Goal: Book appointment/travel/reservation

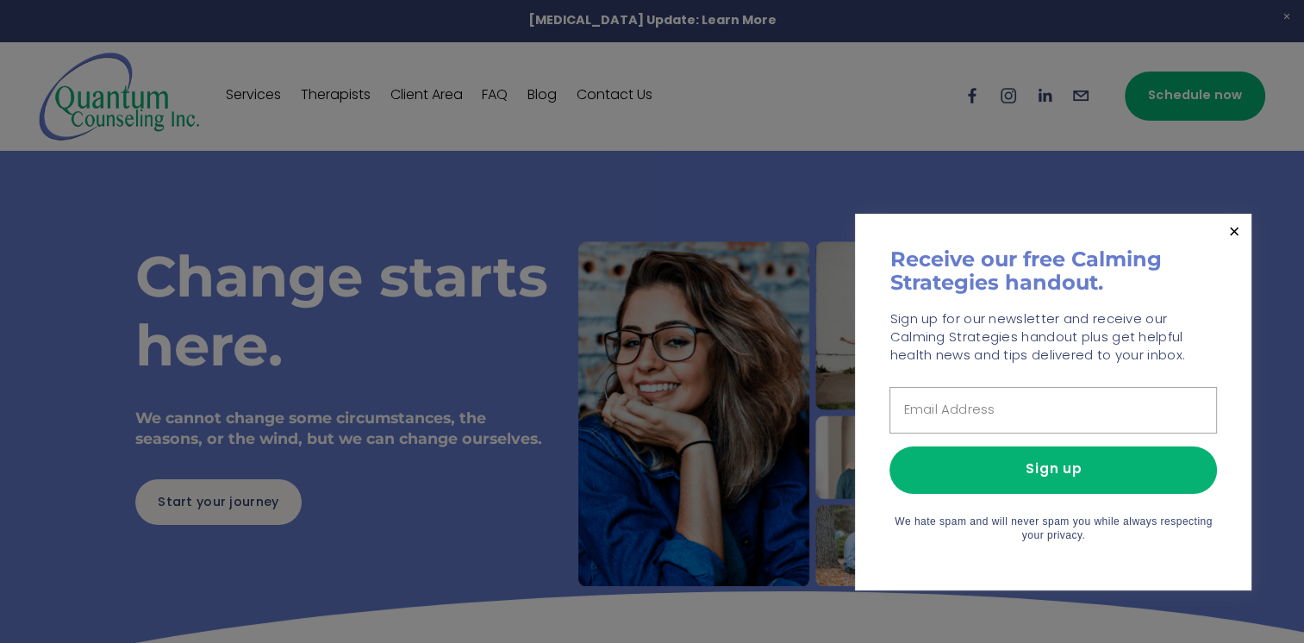
click at [74, 341] on div at bounding box center [652, 321] width 1304 height 643
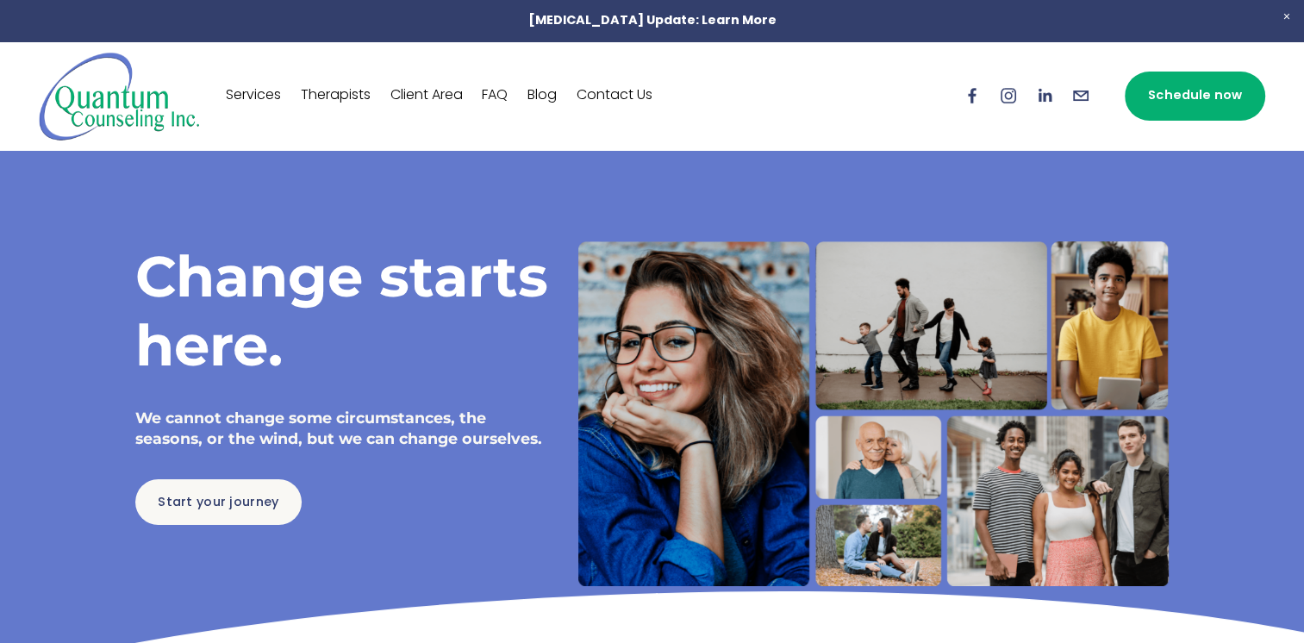
click at [255, 101] on link "Services" at bounding box center [253, 96] width 55 height 28
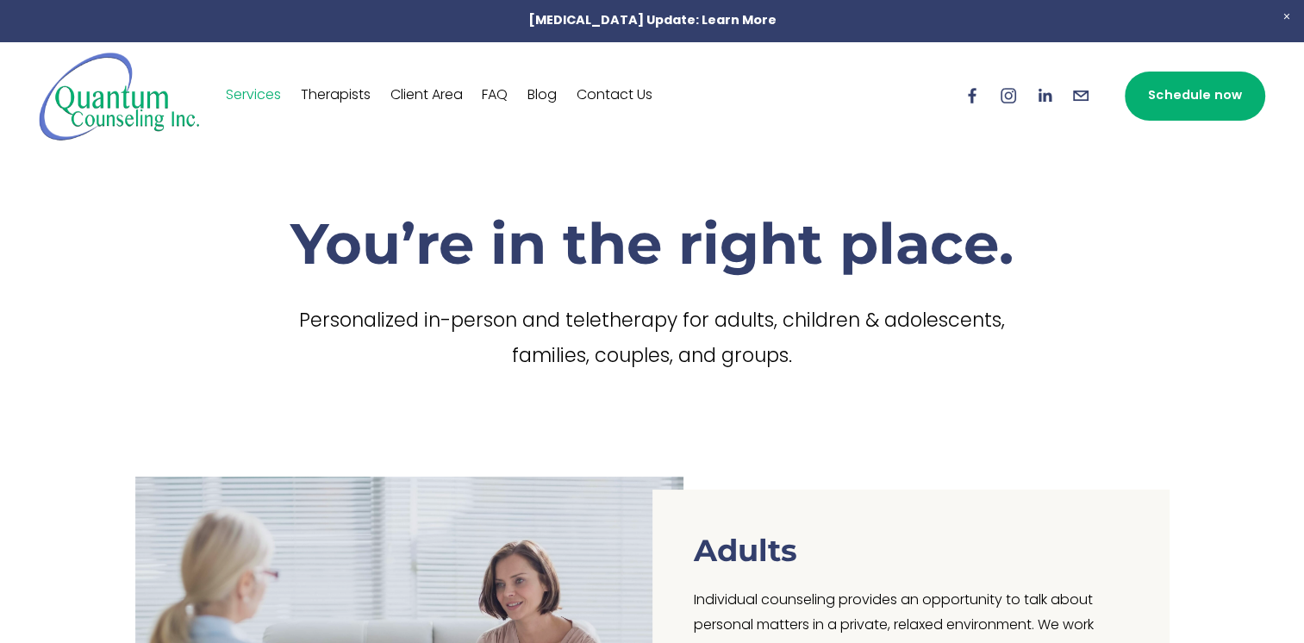
click at [340, 98] on link "Therapists" at bounding box center [336, 96] width 70 height 28
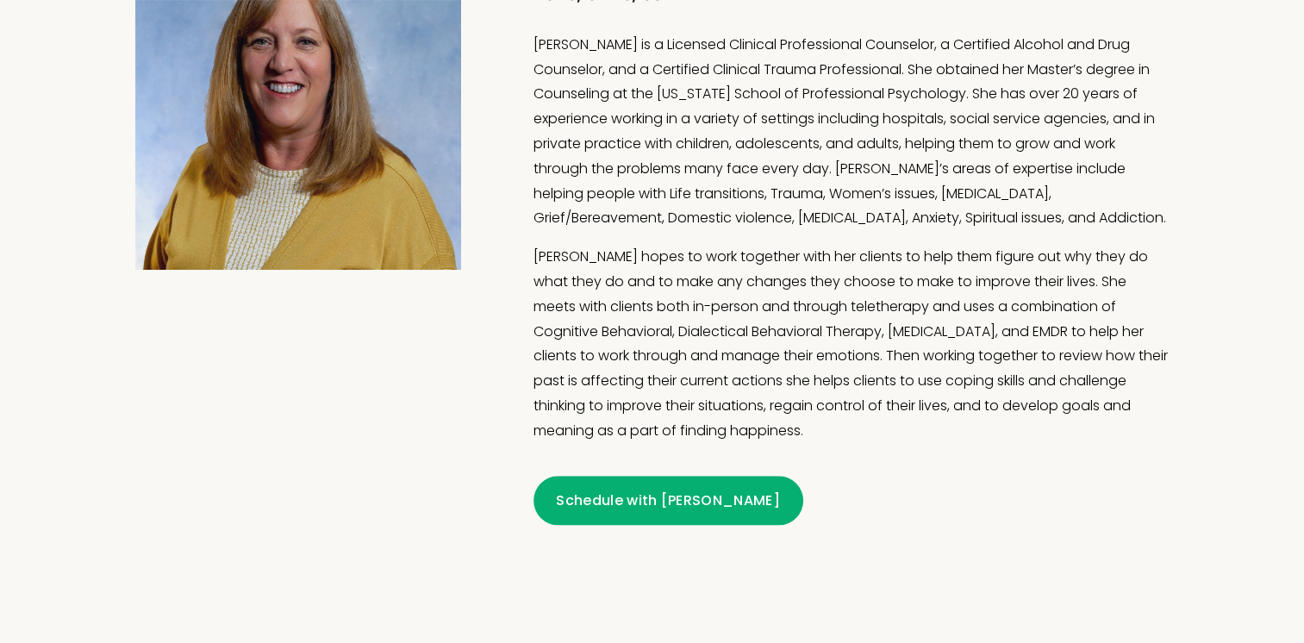
scroll to position [1473, 0]
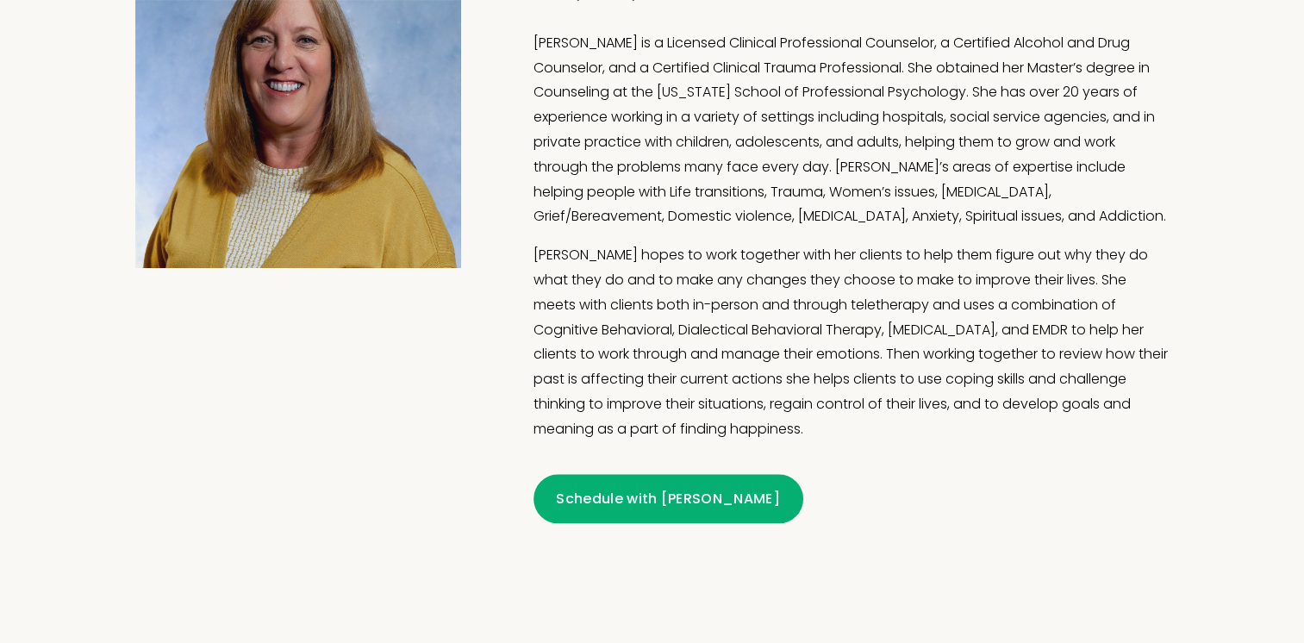
click at [639, 509] on link "Schedule with [PERSON_NAME]" at bounding box center [669, 498] width 270 height 49
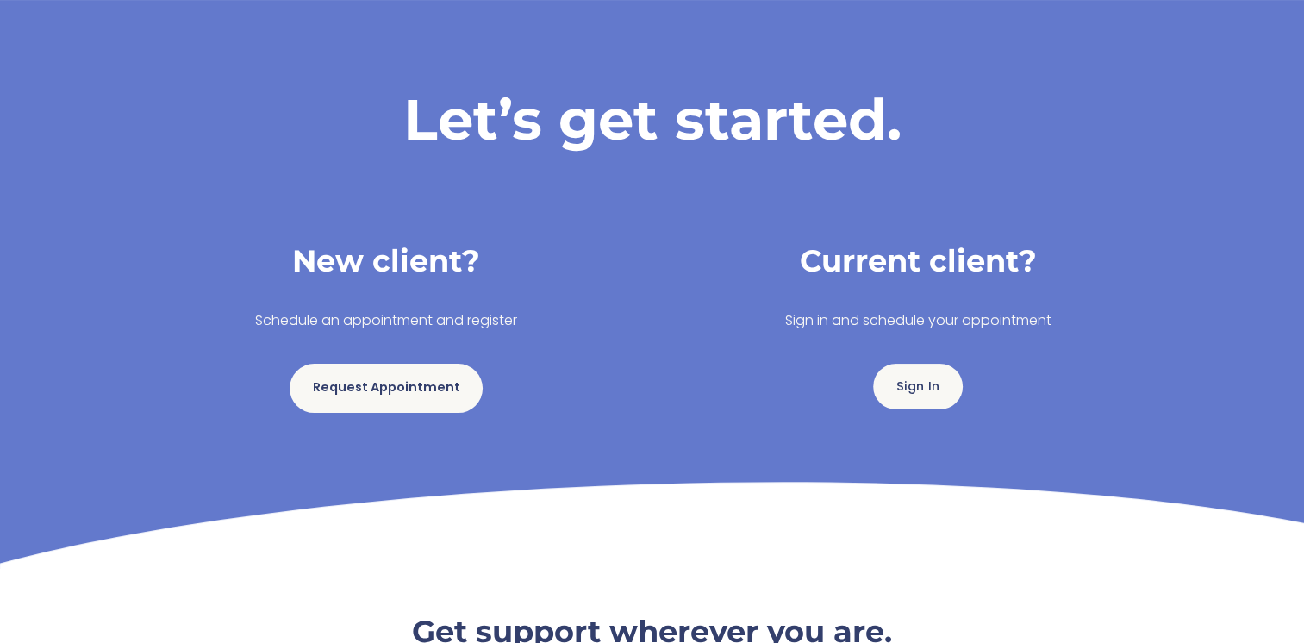
scroll to position [166, 0]
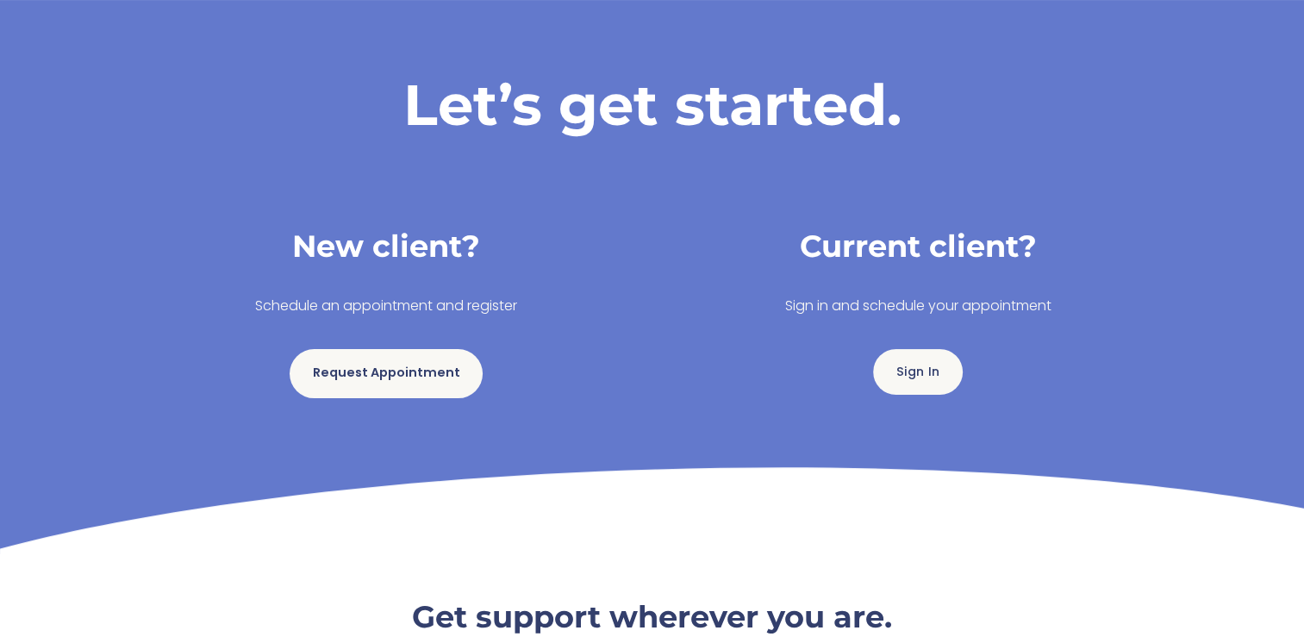
click at [369, 386] on link "Request Appointment" at bounding box center [386, 373] width 193 height 49
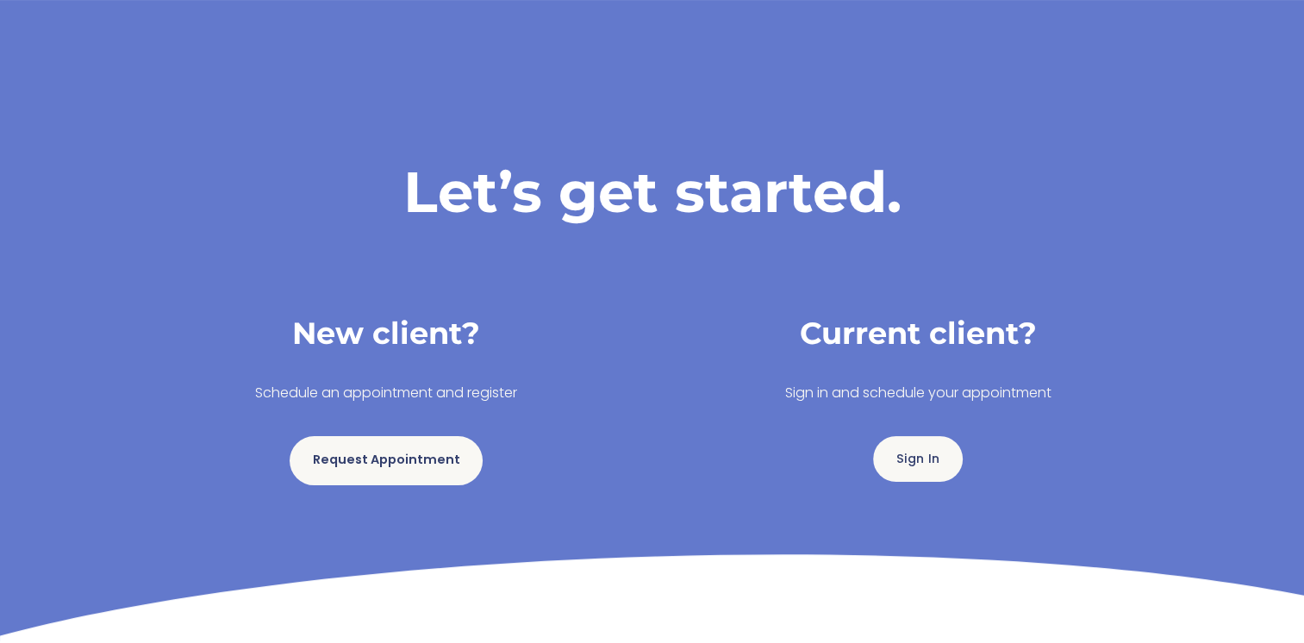
scroll to position [0, 0]
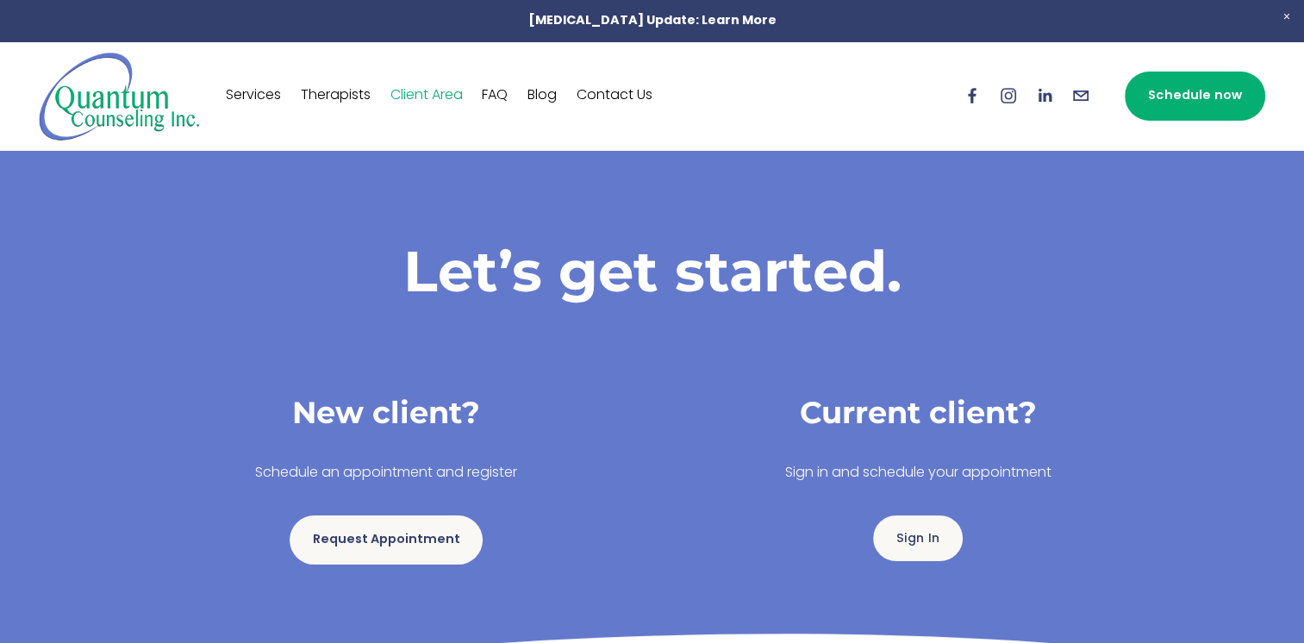
click at [508, 93] on link "FAQ" at bounding box center [495, 96] width 26 height 28
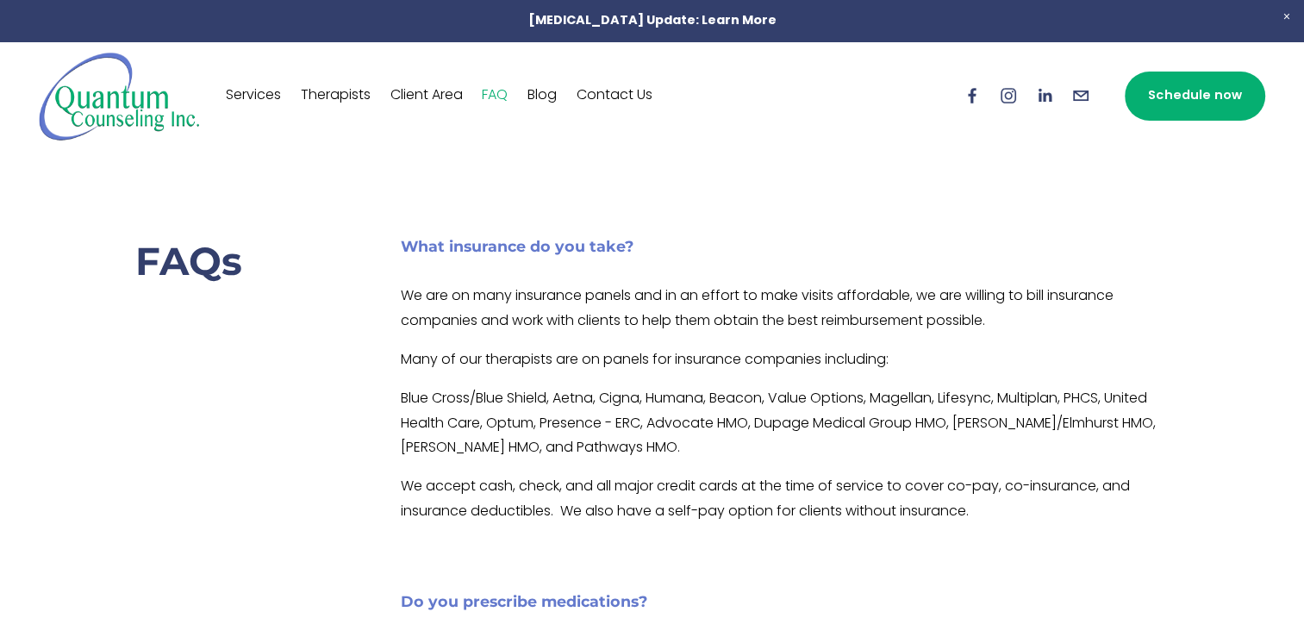
click at [1201, 106] on link "Schedule now" at bounding box center [1195, 96] width 140 height 49
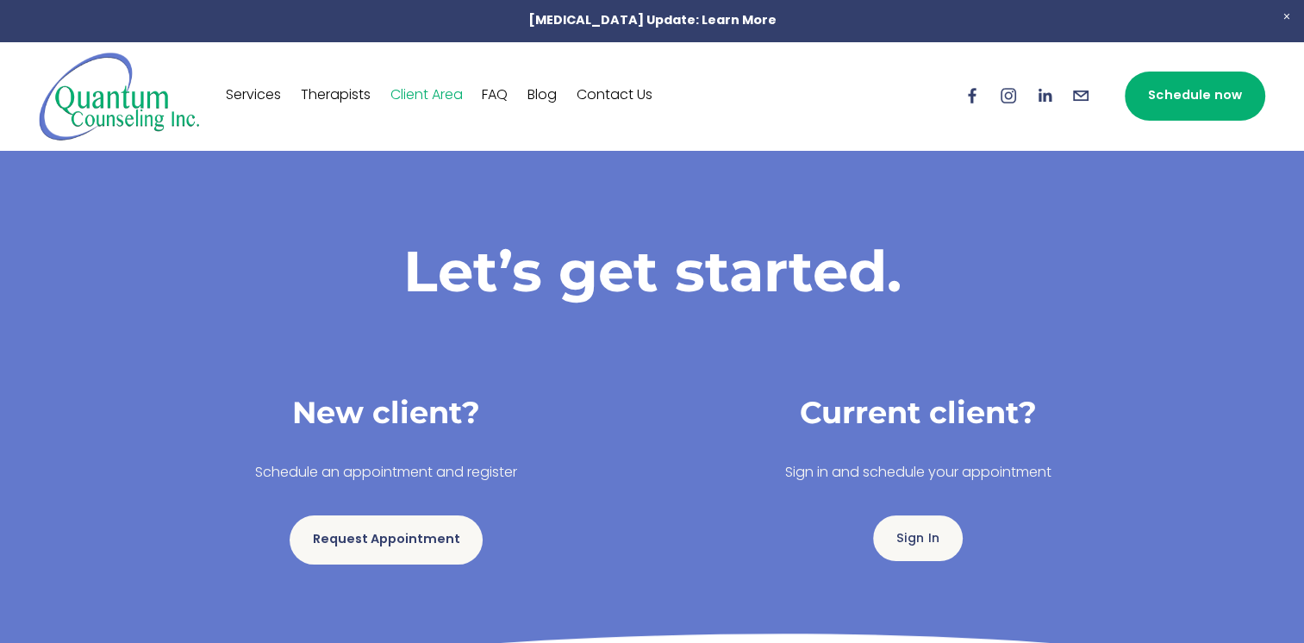
click at [411, 554] on link "Request Appointment" at bounding box center [386, 540] width 193 height 49
click at [552, 95] on link "Blog" at bounding box center [542, 96] width 29 height 28
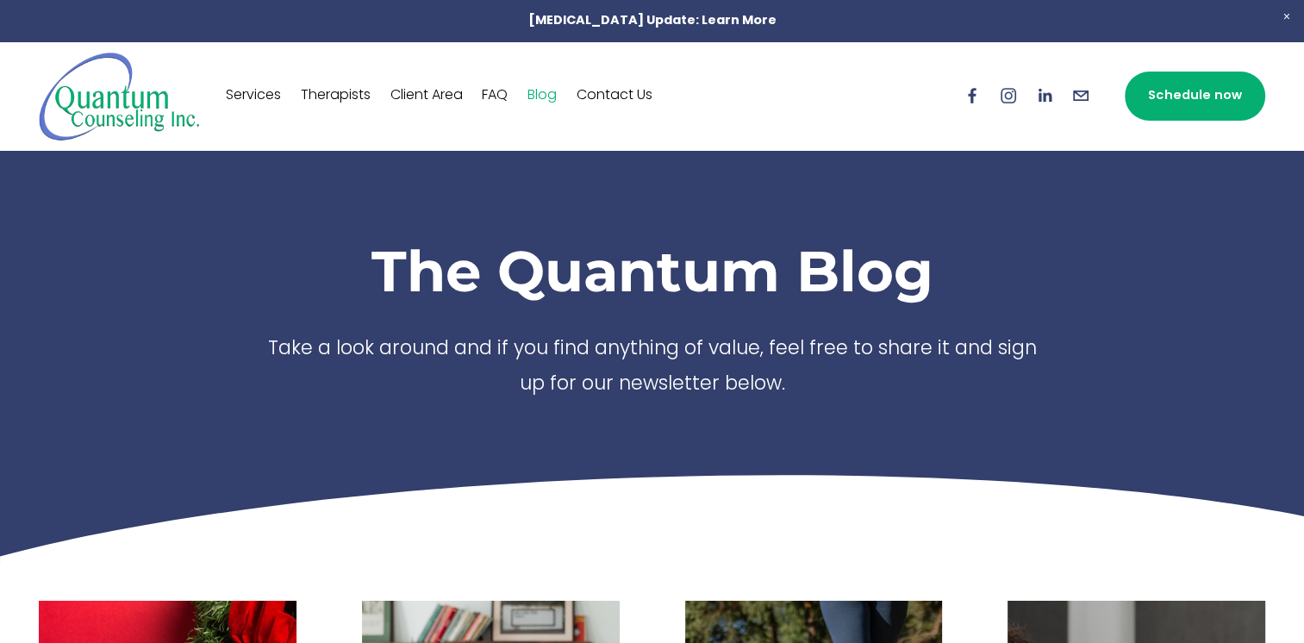
click at [508, 98] on link "FAQ" at bounding box center [495, 96] width 26 height 28
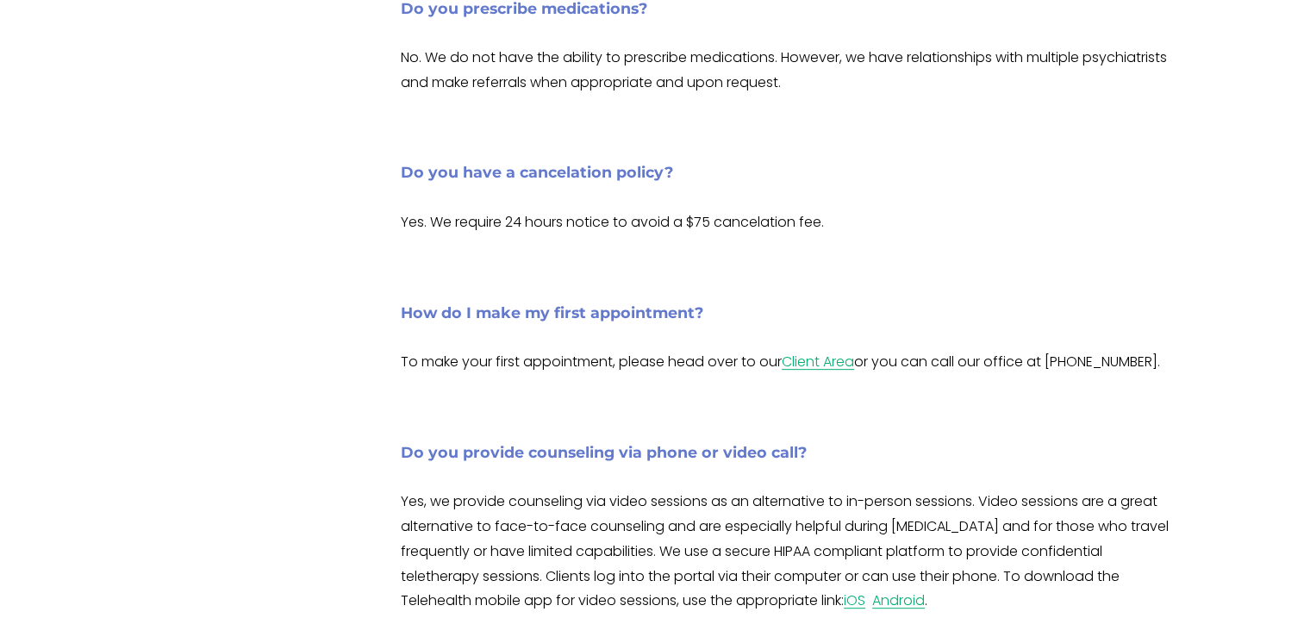
scroll to position [600, 0]
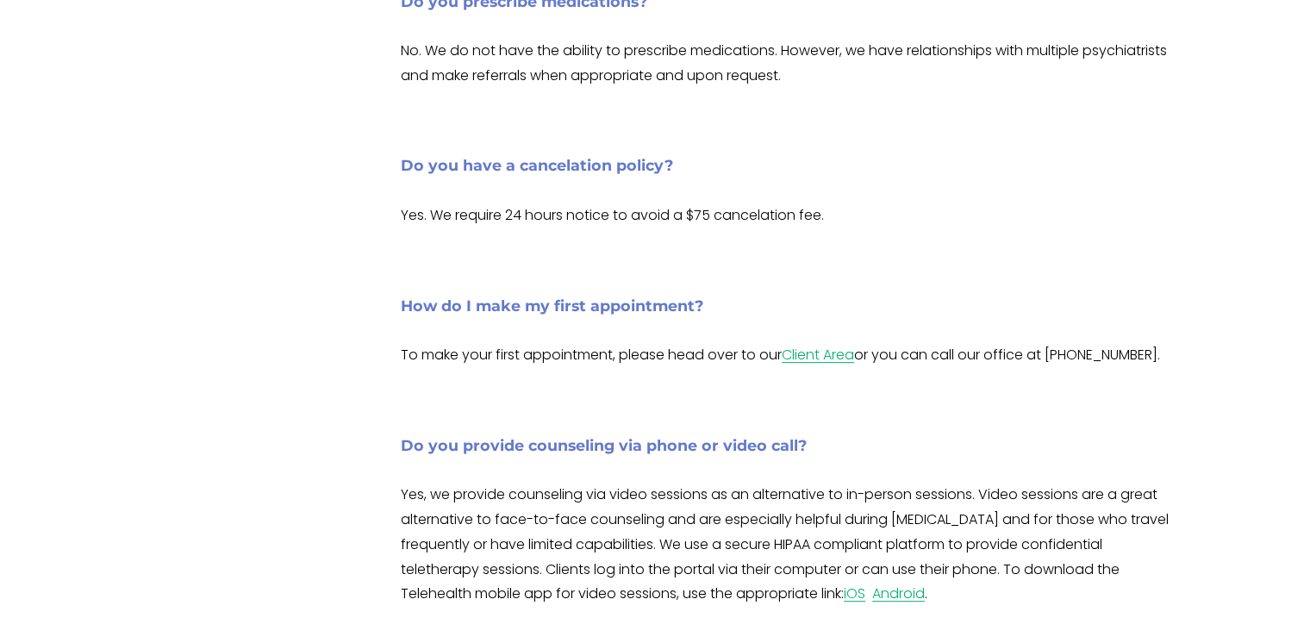
click at [107, 546] on div "FAQs What insurance do you take? We are on many insurance panels and in an effo…" at bounding box center [652, 330] width 1113 height 1561
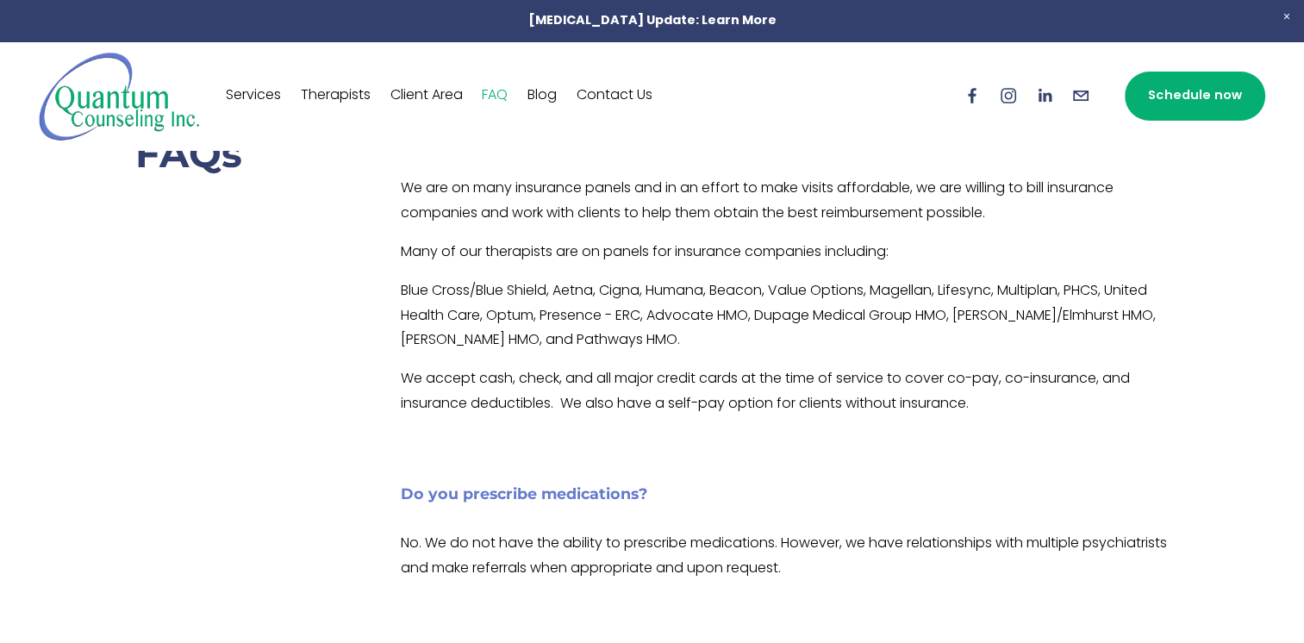
scroll to position [0, 0]
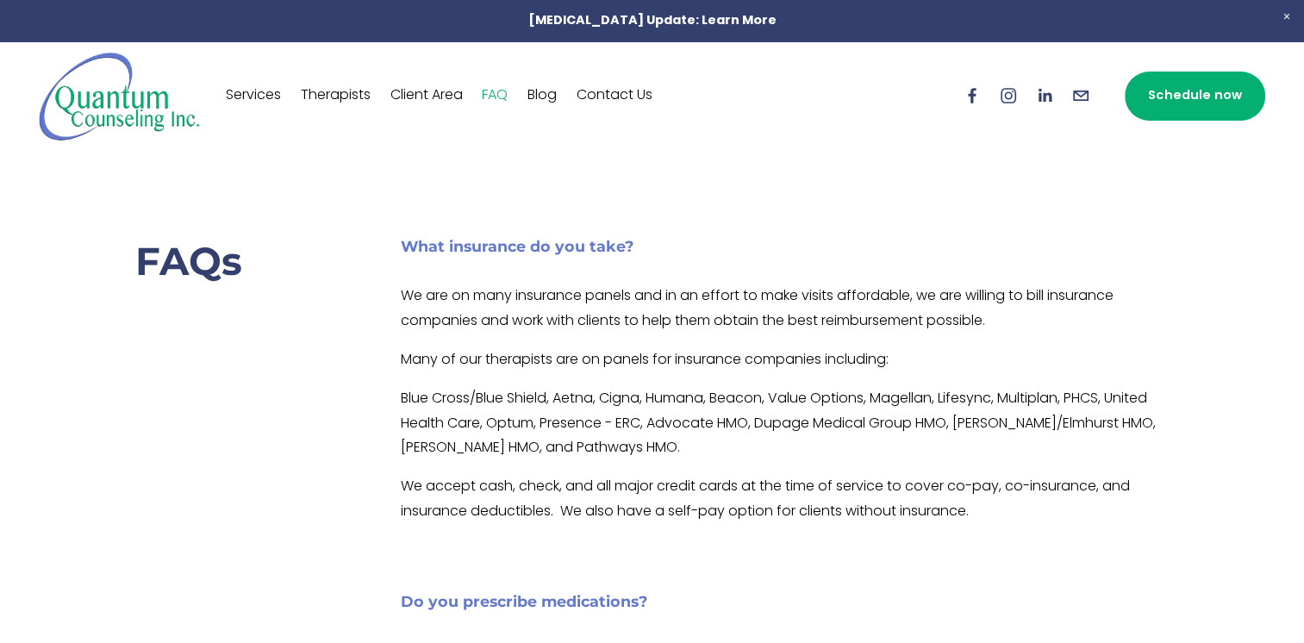
click at [261, 91] on link "Services" at bounding box center [253, 96] width 55 height 28
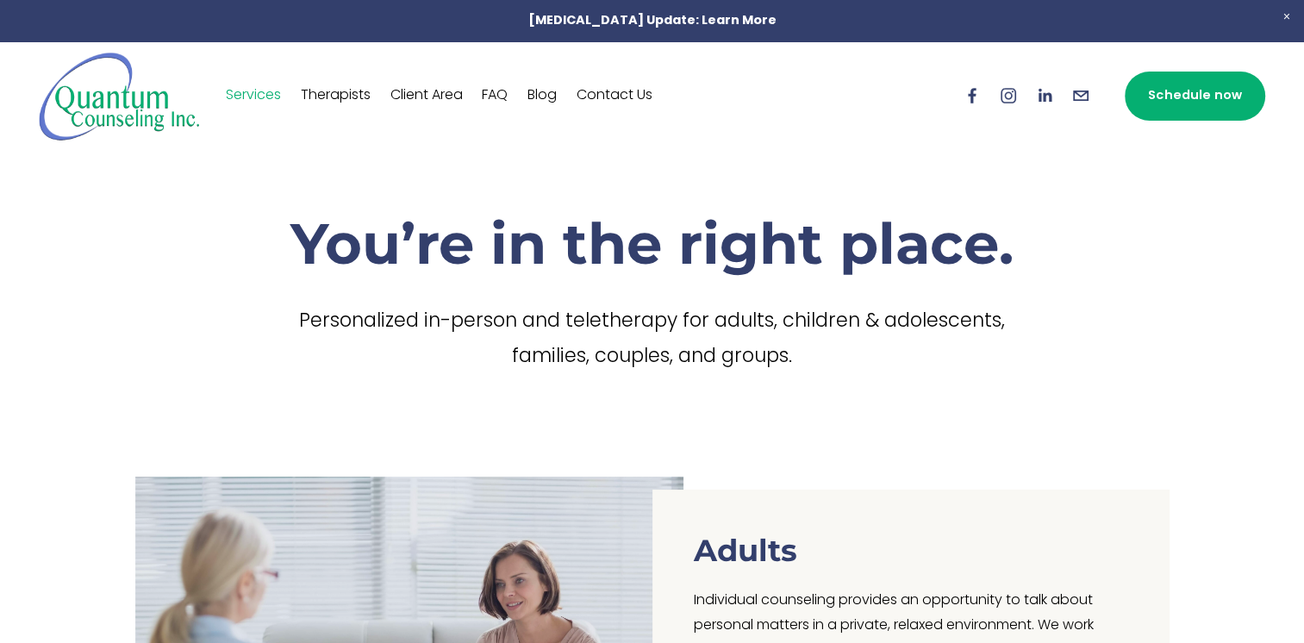
click at [1197, 100] on link "Schedule now" at bounding box center [1195, 96] width 140 height 49
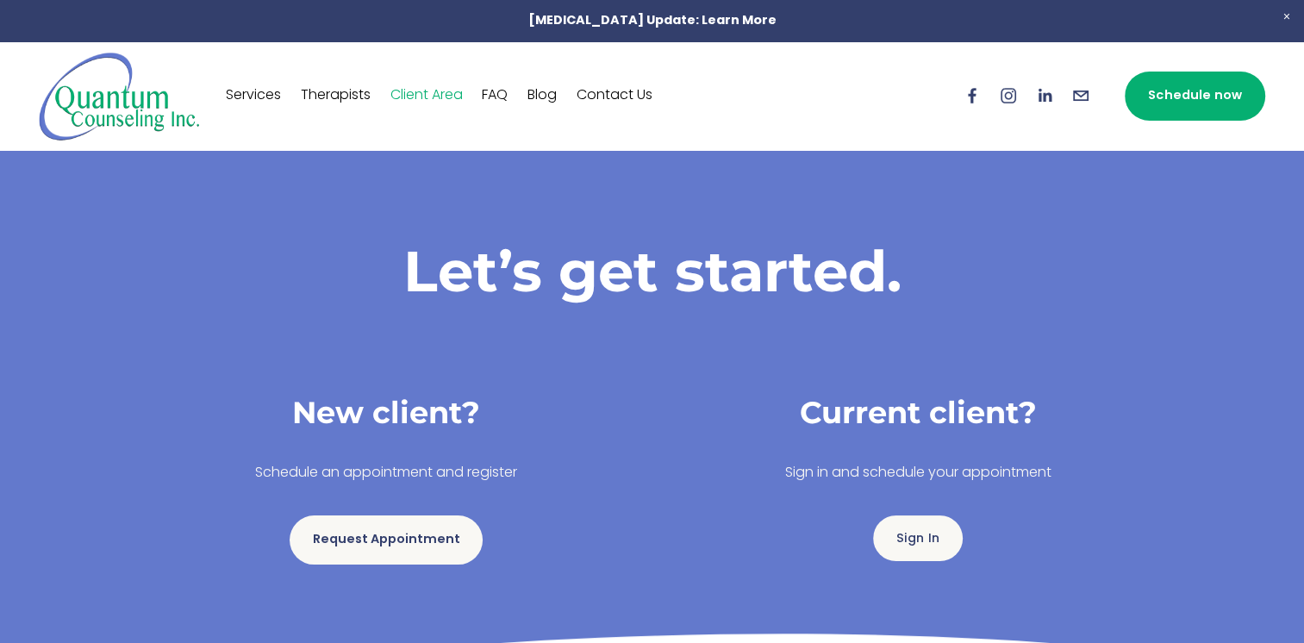
click at [385, 553] on link "Request Appointment" at bounding box center [386, 540] width 193 height 49
